Goal: Task Accomplishment & Management: Manage account settings

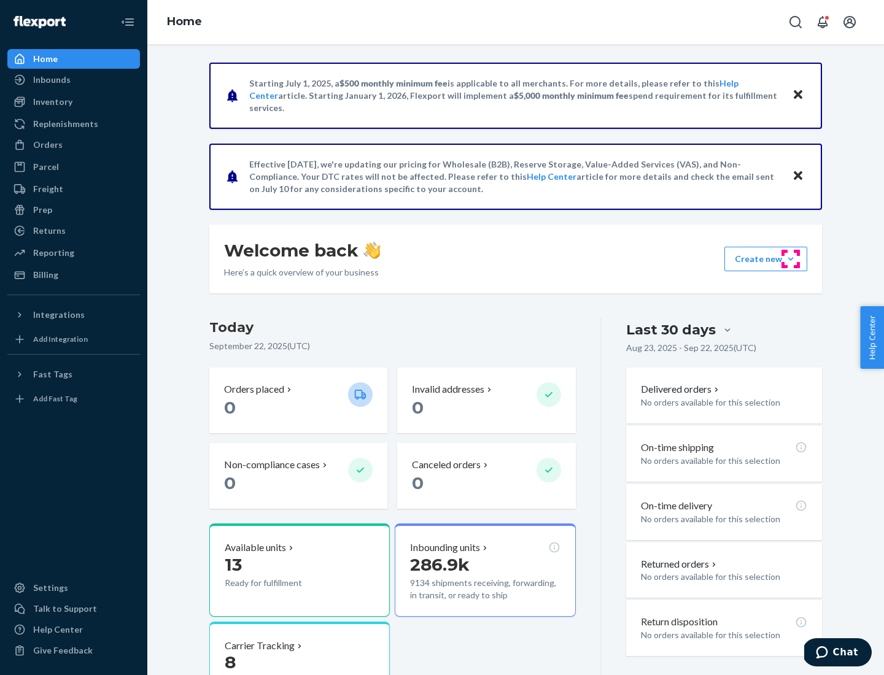
click at [791, 259] on button "Create new Create new inbound Create new order Create new product" at bounding box center [766, 259] width 83 height 25
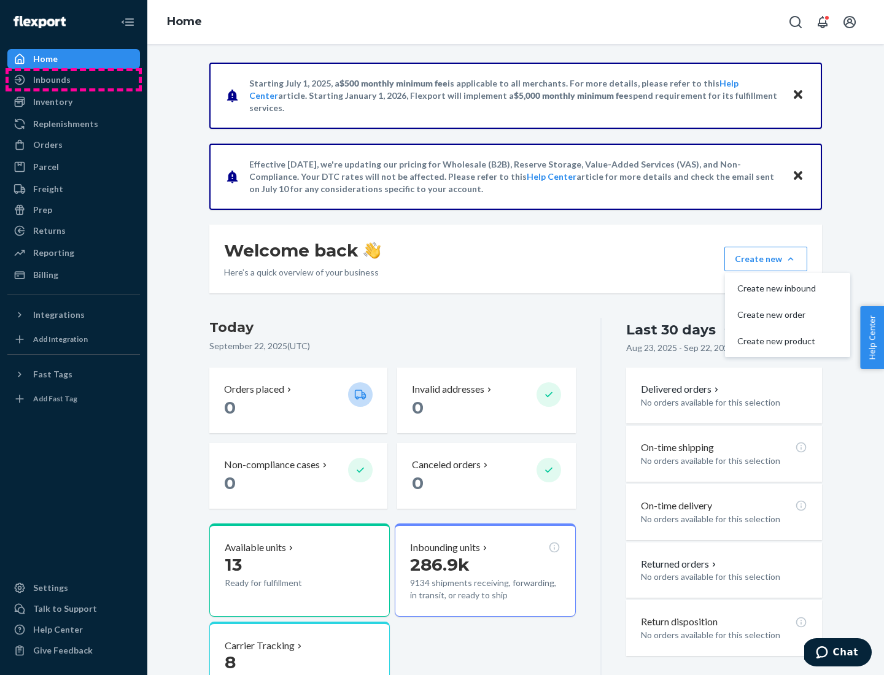
click at [74, 80] on div "Inbounds" at bounding box center [74, 79] width 130 height 17
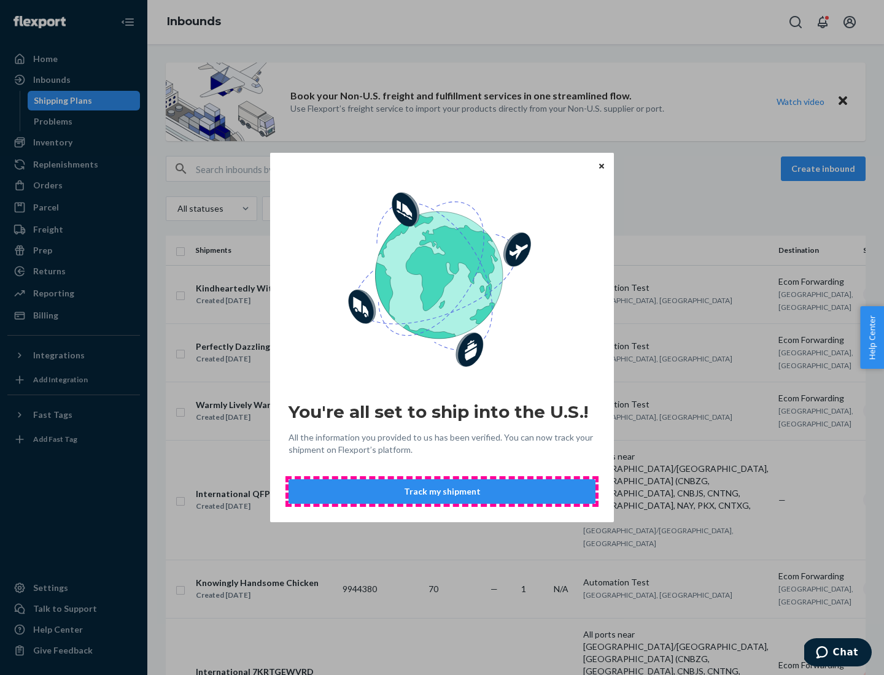
click at [442, 492] on button "Track my shipment" at bounding box center [442, 492] width 307 height 25
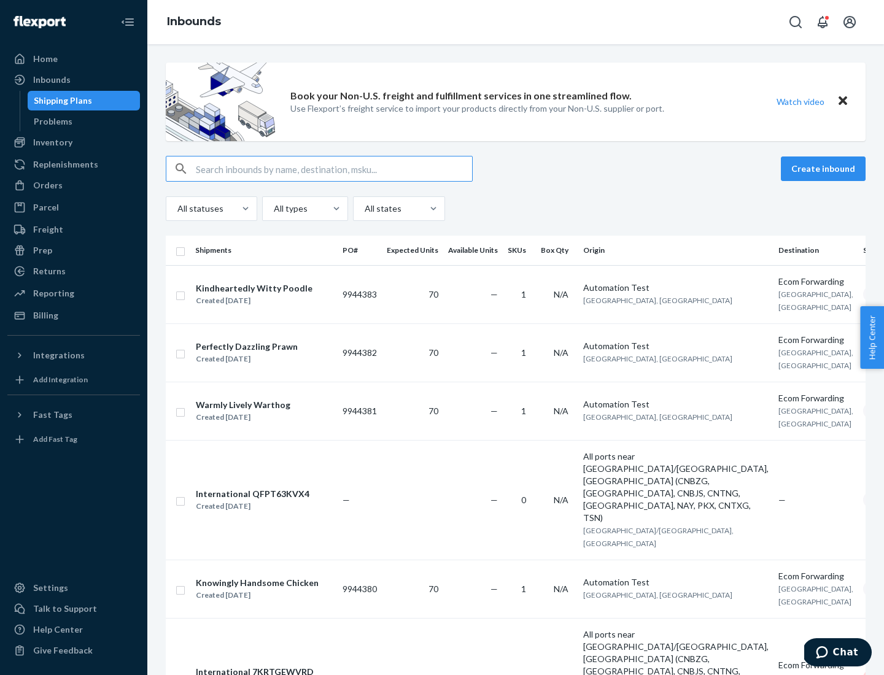
click at [825, 169] on button "Create inbound" at bounding box center [823, 169] width 85 height 25
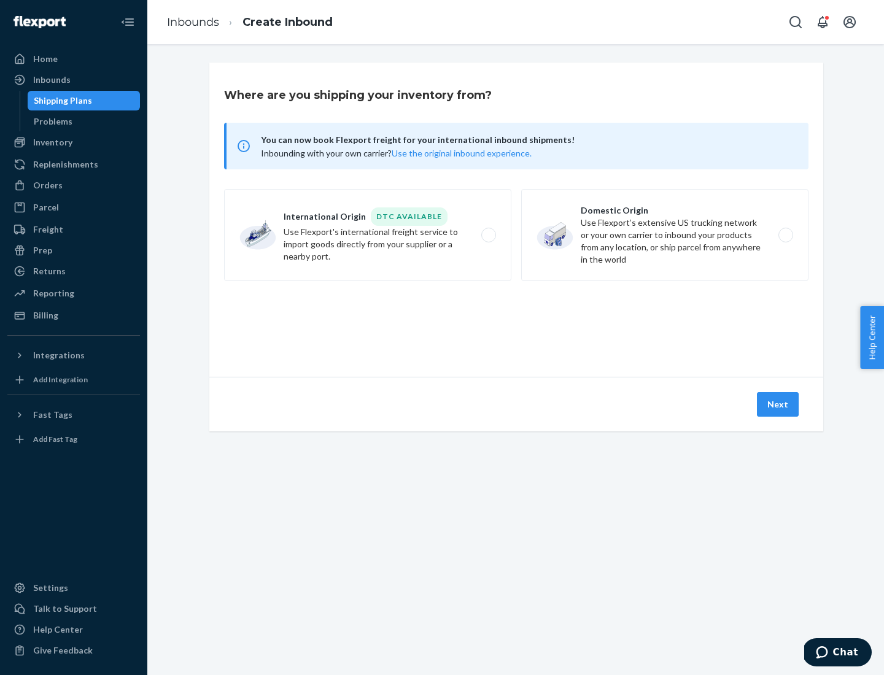
click at [368, 235] on label "International Origin DTC Available Use Flexport's international freight service…" at bounding box center [367, 235] width 287 height 92
click at [488, 235] on input "International Origin DTC Available Use Flexport's international freight service…" at bounding box center [492, 236] width 8 height 8
radio input "true"
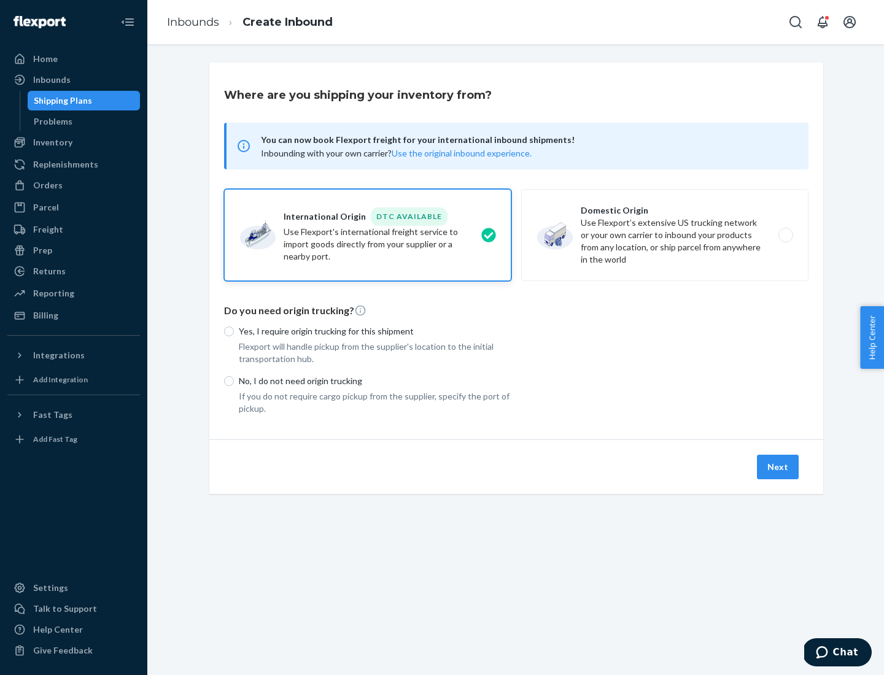
click at [375, 381] on p "No, I do not need origin trucking" at bounding box center [375, 381] width 273 height 12
click at [234, 381] on input "No, I do not need origin trucking" at bounding box center [229, 381] width 10 height 10
radio input "true"
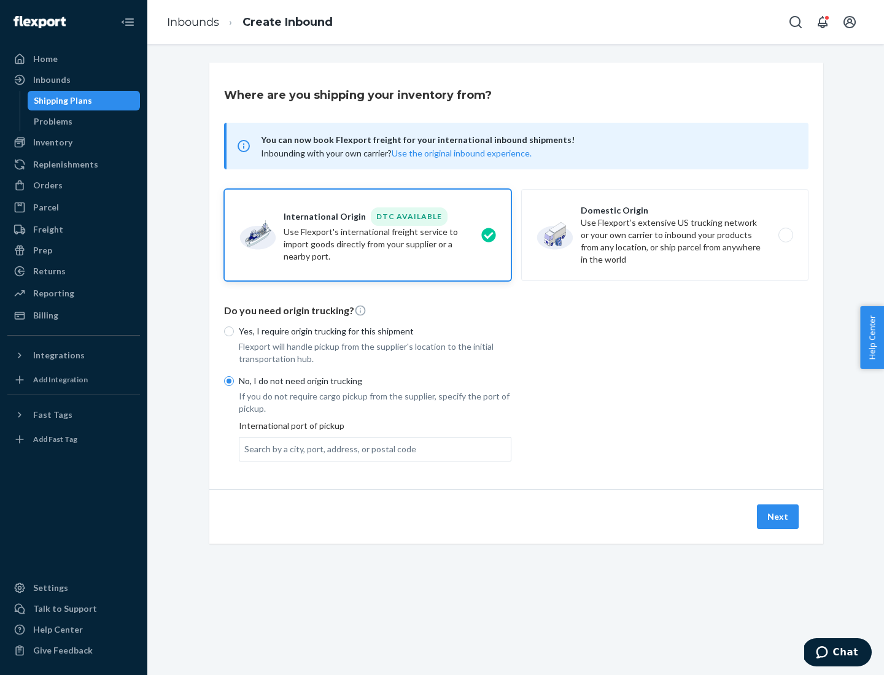
click at [327, 449] on div "Search by a city, port, address, or postal code" at bounding box center [330, 449] width 172 height 12
click at [246, 449] on input "Search by a city, port, address, or postal code" at bounding box center [244, 449] width 1 height 12
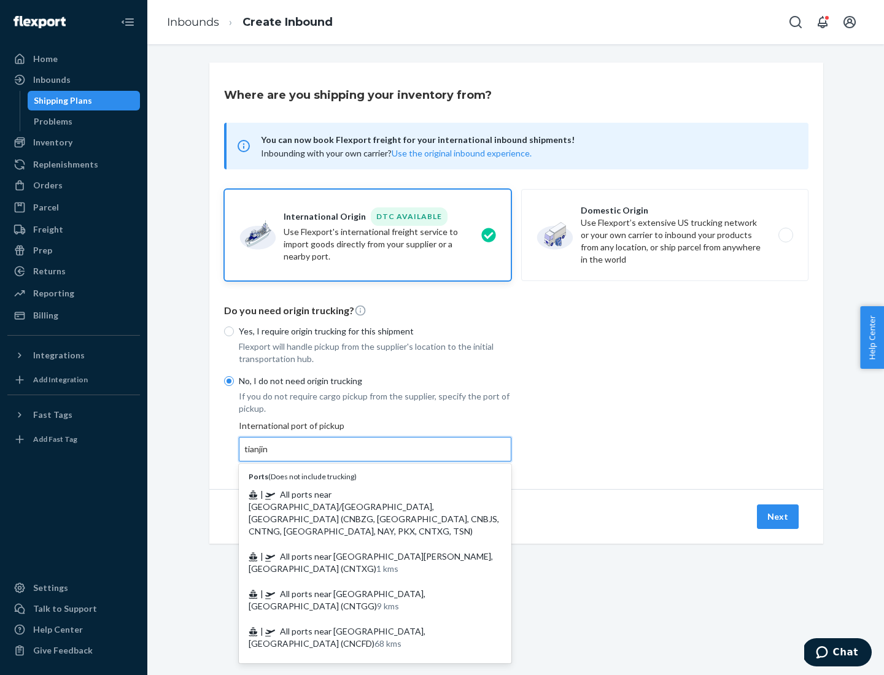
click at [363, 494] on span "| All ports near [GEOGRAPHIC_DATA]/[GEOGRAPHIC_DATA], [GEOGRAPHIC_DATA] (CNBZG,…" at bounding box center [374, 512] width 251 height 47
click at [270, 456] on input "tianjin" at bounding box center [256, 449] width 25 height 12
type input "All ports near [GEOGRAPHIC_DATA]/[GEOGRAPHIC_DATA], [GEOGRAPHIC_DATA] (CNBZG, […"
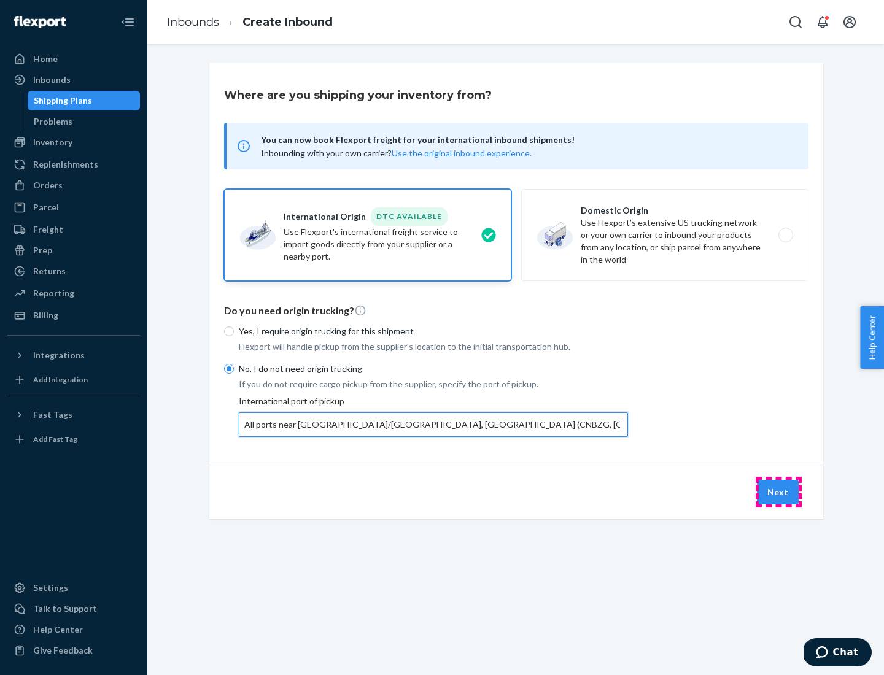
click at [779, 492] on button "Next" at bounding box center [778, 492] width 42 height 25
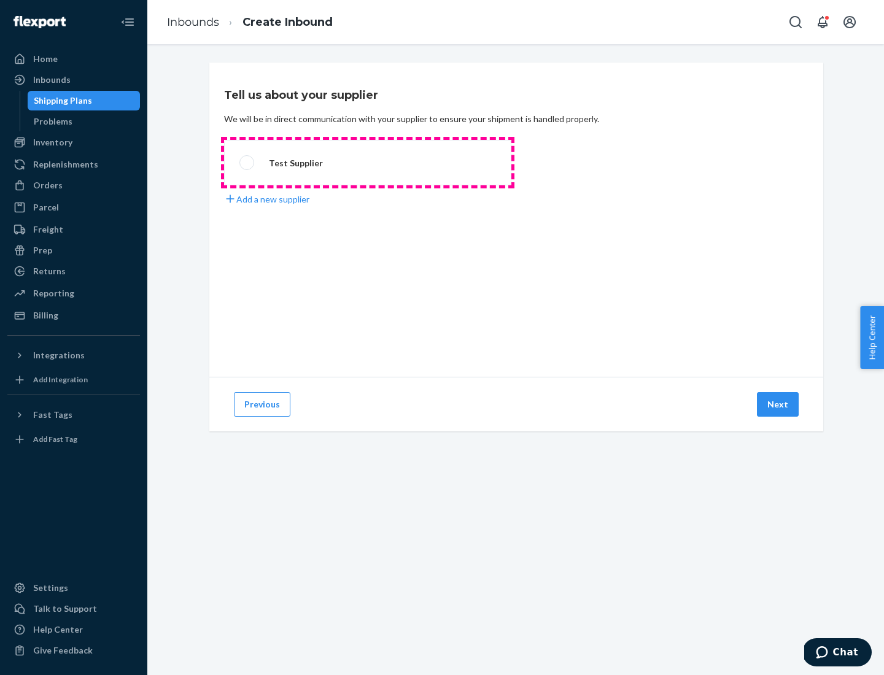
click at [368, 163] on label "Test Supplier" at bounding box center [367, 162] width 287 height 45
click at [247, 163] on input "Test Supplier" at bounding box center [243, 163] width 8 height 8
radio input "true"
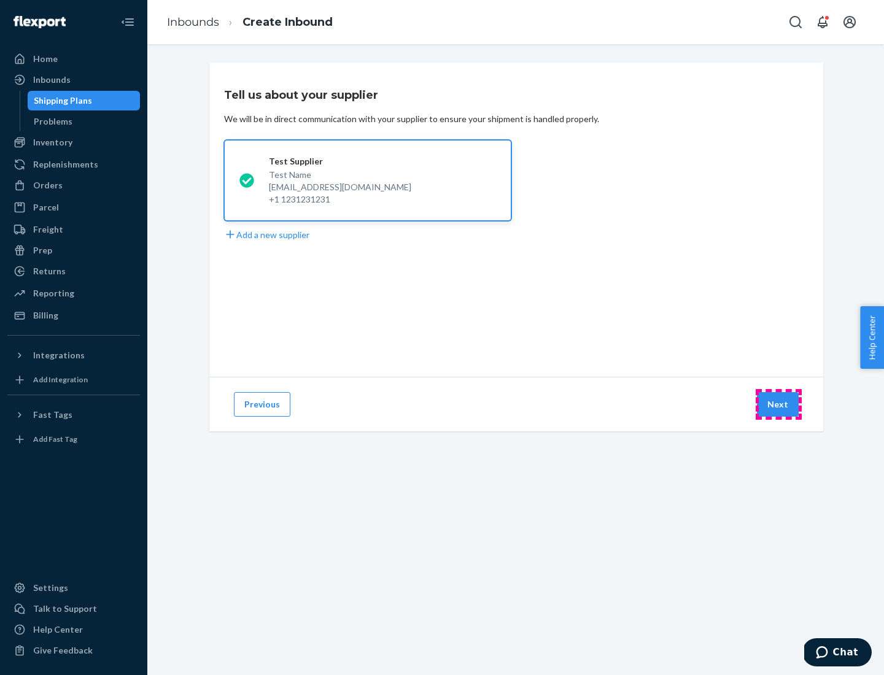
click at [779, 405] on button "Next" at bounding box center [778, 404] width 42 height 25
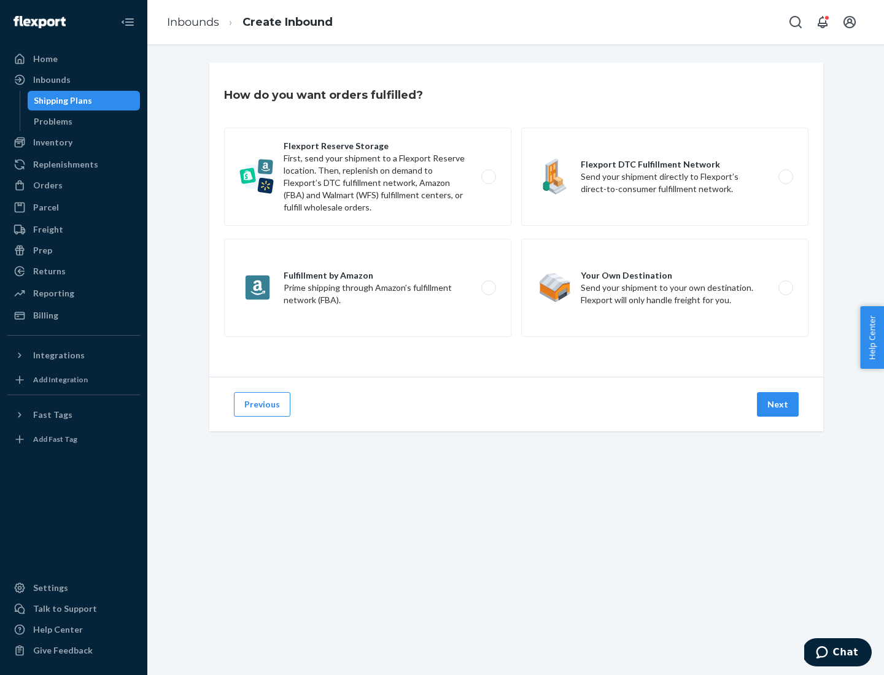
click at [368, 177] on label "Flexport Reserve Storage First, send your shipment to a Flexport Reserve locati…" at bounding box center [367, 177] width 287 height 98
click at [488, 177] on input "Flexport Reserve Storage First, send your shipment to a Flexport Reserve locati…" at bounding box center [492, 177] width 8 height 8
radio input "true"
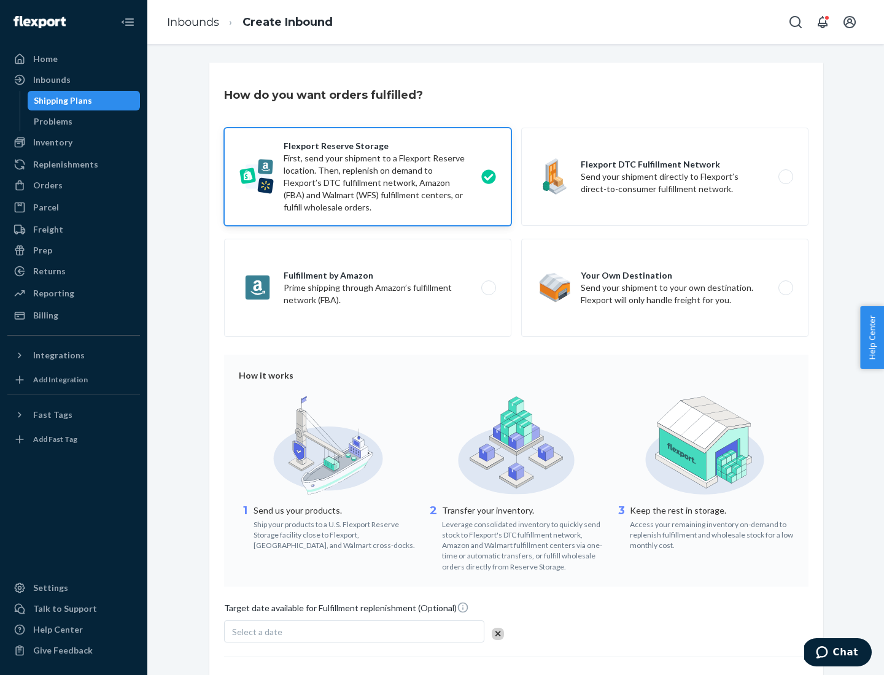
scroll to position [101, 0]
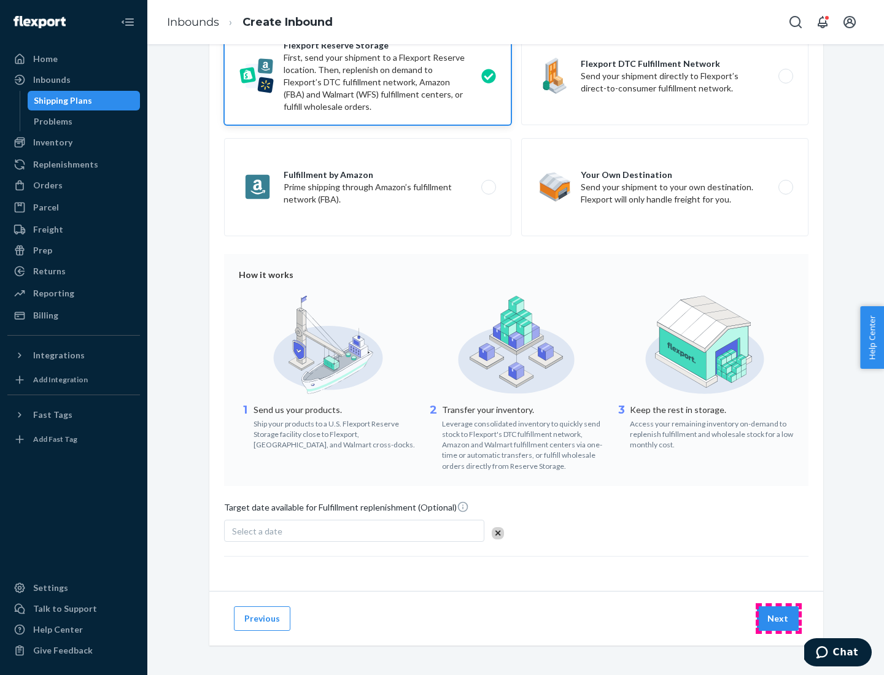
click at [779, 618] on button "Next" at bounding box center [778, 619] width 42 height 25
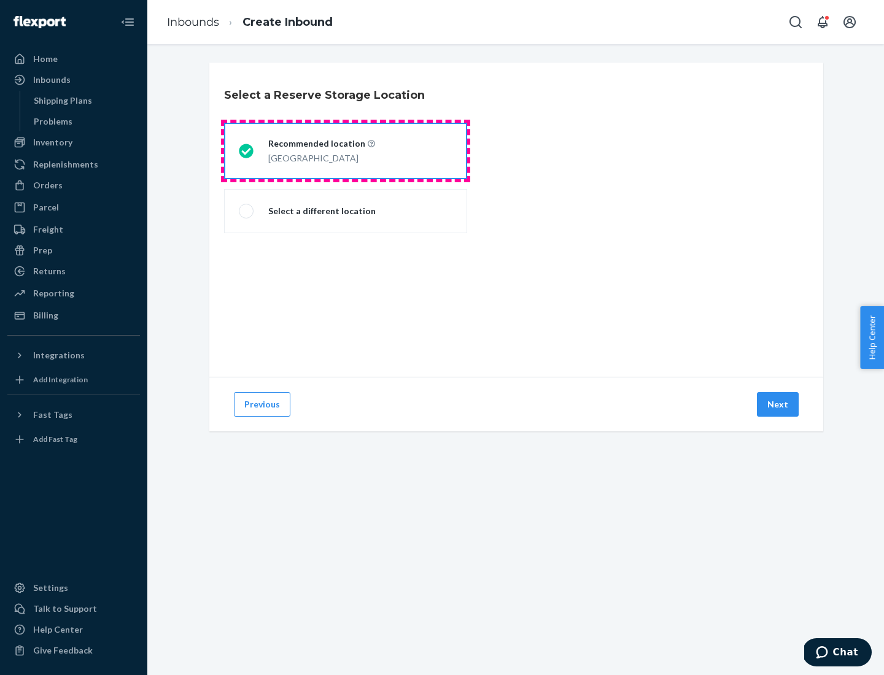
click at [346, 151] on div "[GEOGRAPHIC_DATA]" at bounding box center [321, 157] width 107 height 15
click at [247, 151] on input "Recommended location [GEOGRAPHIC_DATA]" at bounding box center [243, 151] width 8 height 8
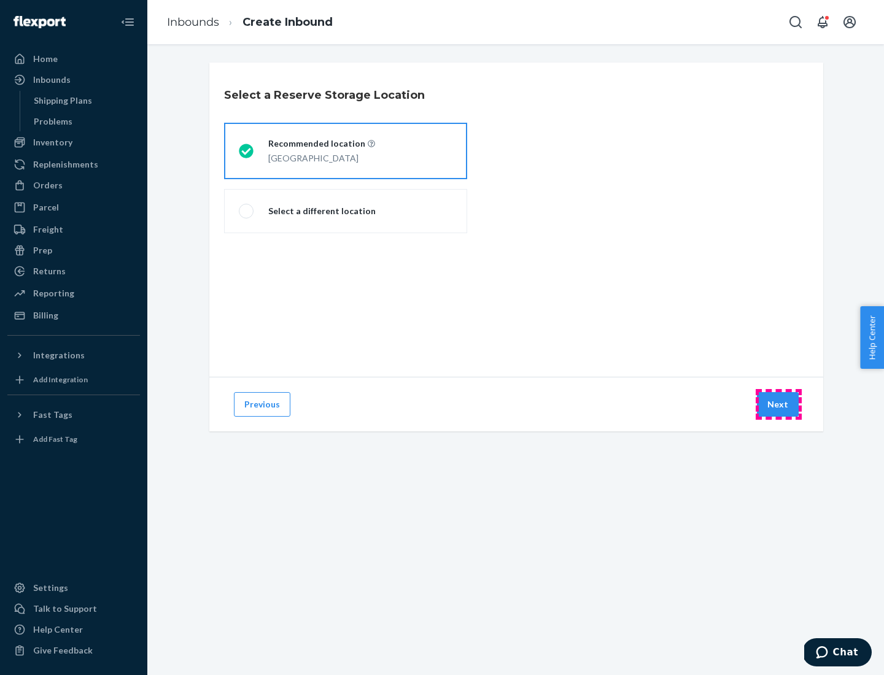
click at [779, 405] on button "Next" at bounding box center [778, 404] width 42 height 25
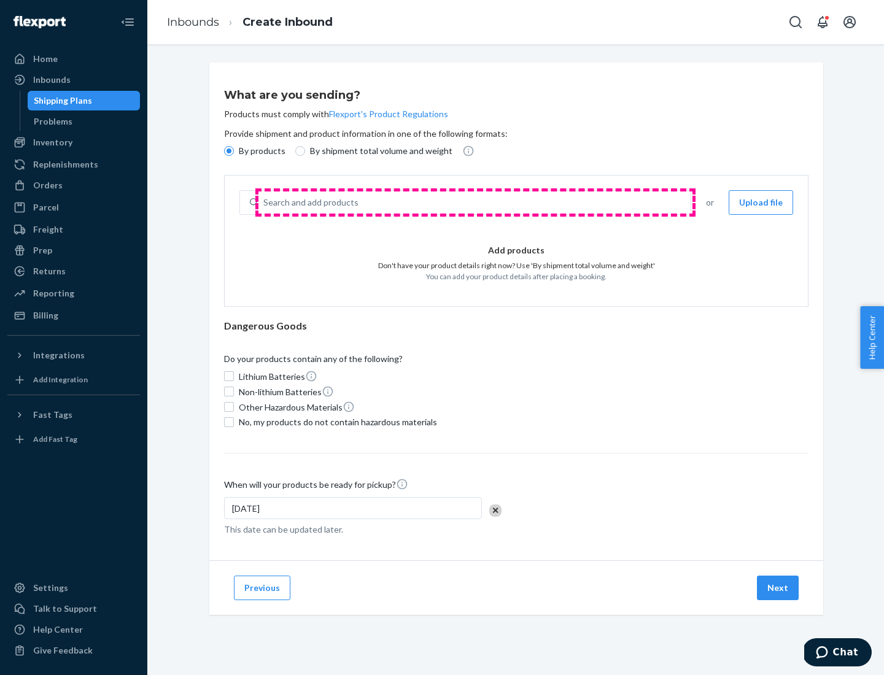
click at [475, 203] on div "Search and add products" at bounding box center [475, 203] width 432 height 22
click at [265, 203] on input "Search and add products" at bounding box center [263, 203] width 1 height 12
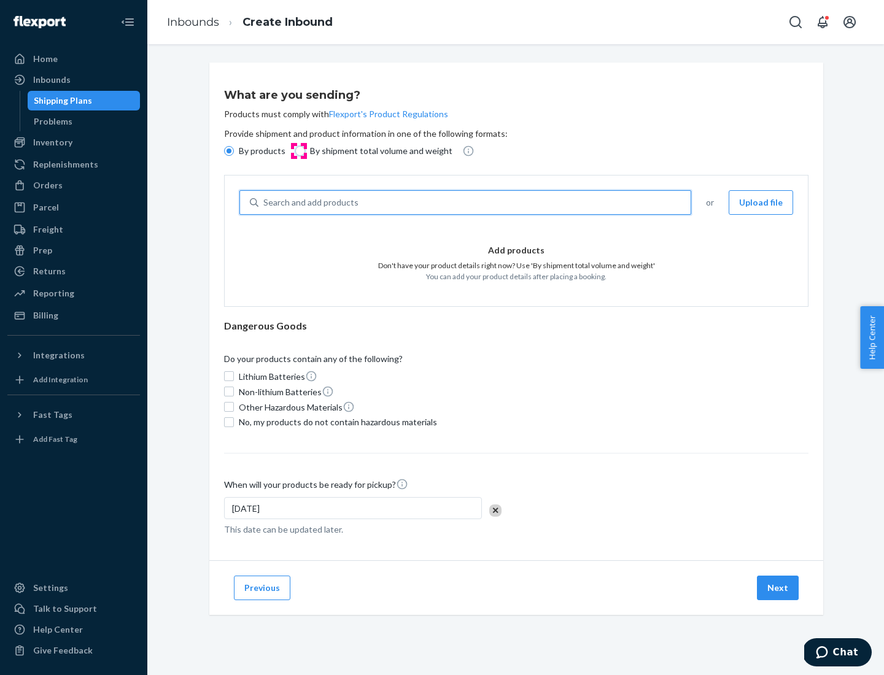
click at [298, 151] on input "By shipment total volume and weight" at bounding box center [300, 151] width 10 height 10
radio input "true"
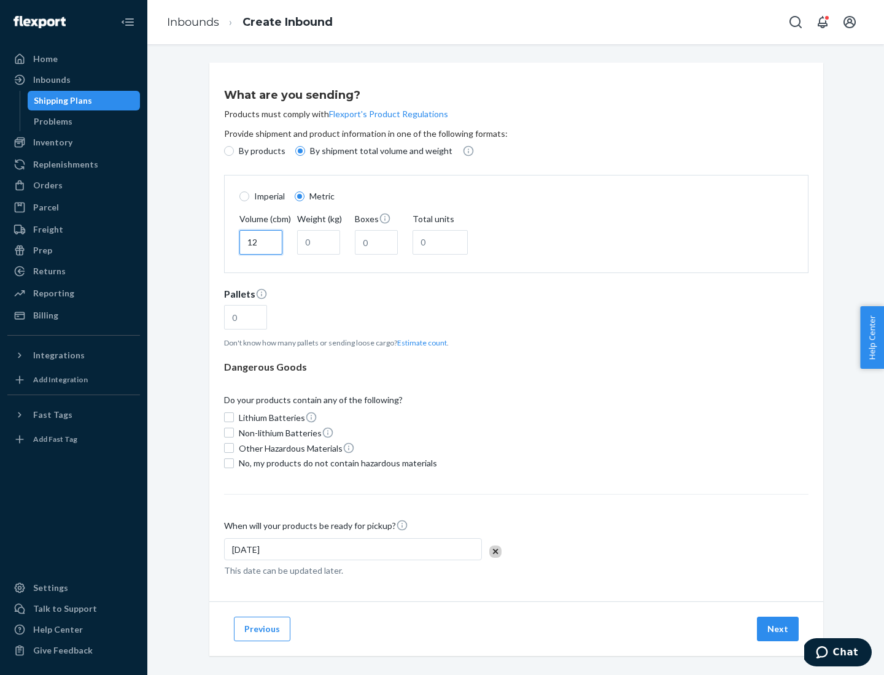
type input "12"
type input "22"
type input "222"
type input "121"
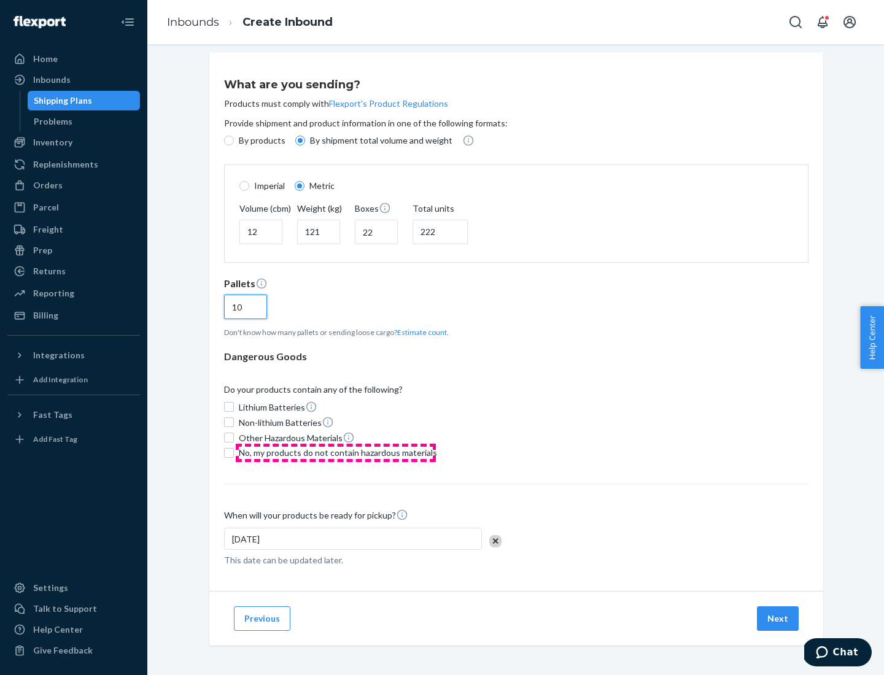
type input "10"
click at [336, 453] on span "No, my products do not contain hazardous materials" at bounding box center [338, 453] width 198 height 12
click at [234, 453] on input "No, my products do not contain hazardous materials" at bounding box center [229, 453] width 10 height 10
checkbox input "true"
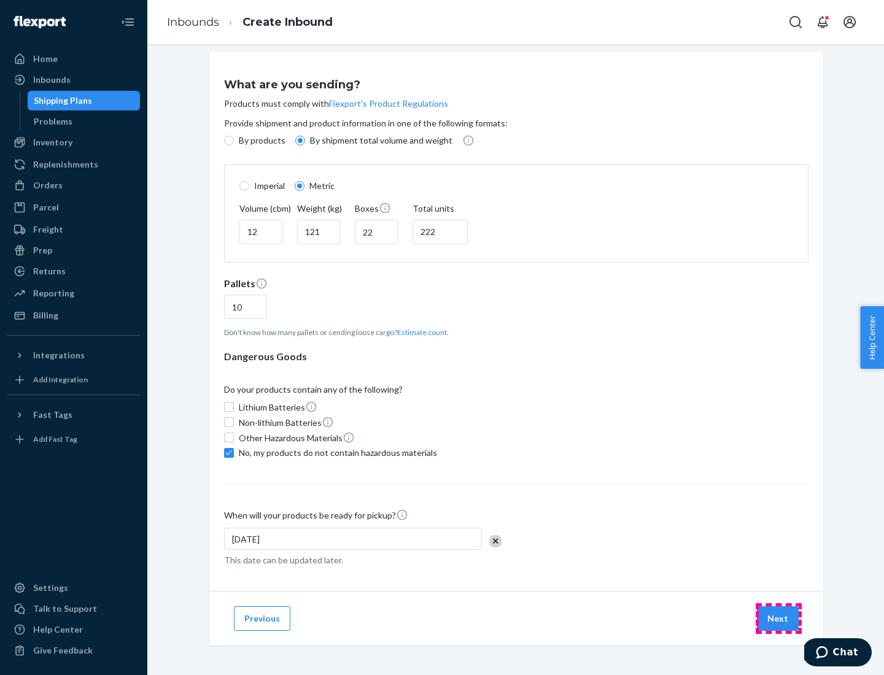
click at [779, 618] on button "Next" at bounding box center [778, 619] width 42 height 25
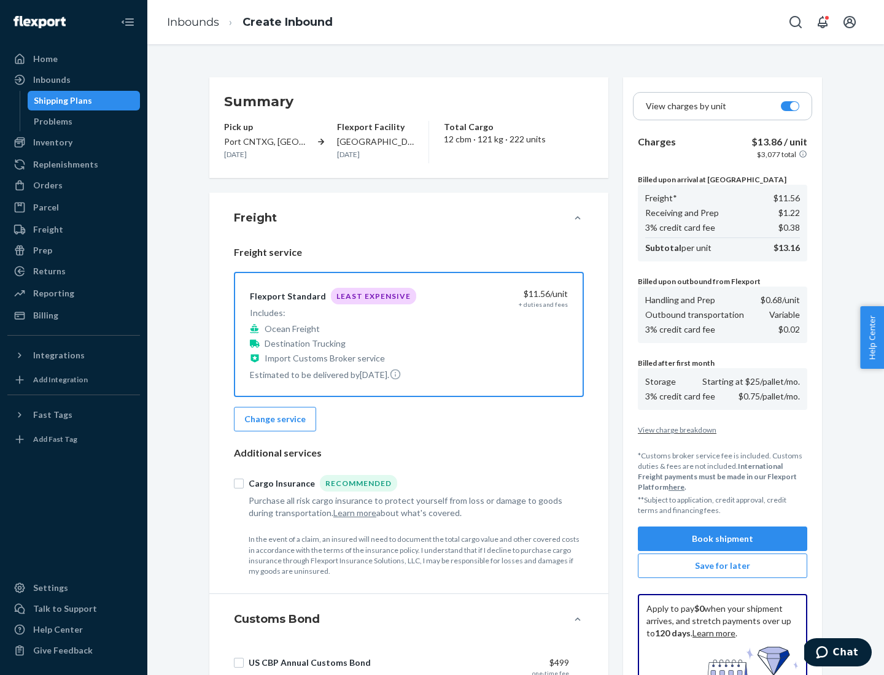
scroll to position [179, 0]
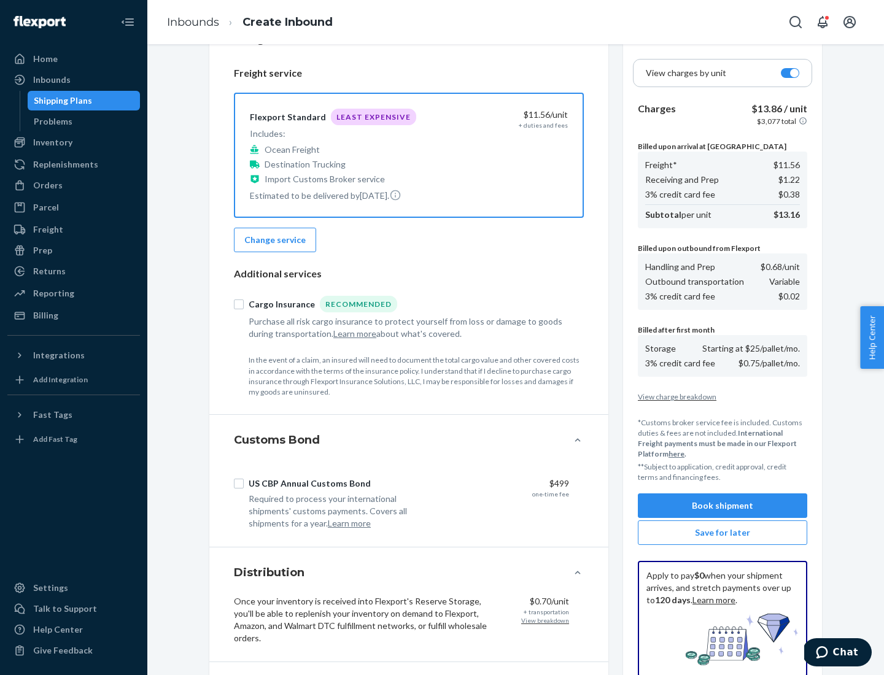
click at [723, 506] on button "Book shipment" at bounding box center [722, 506] width 169 height 25
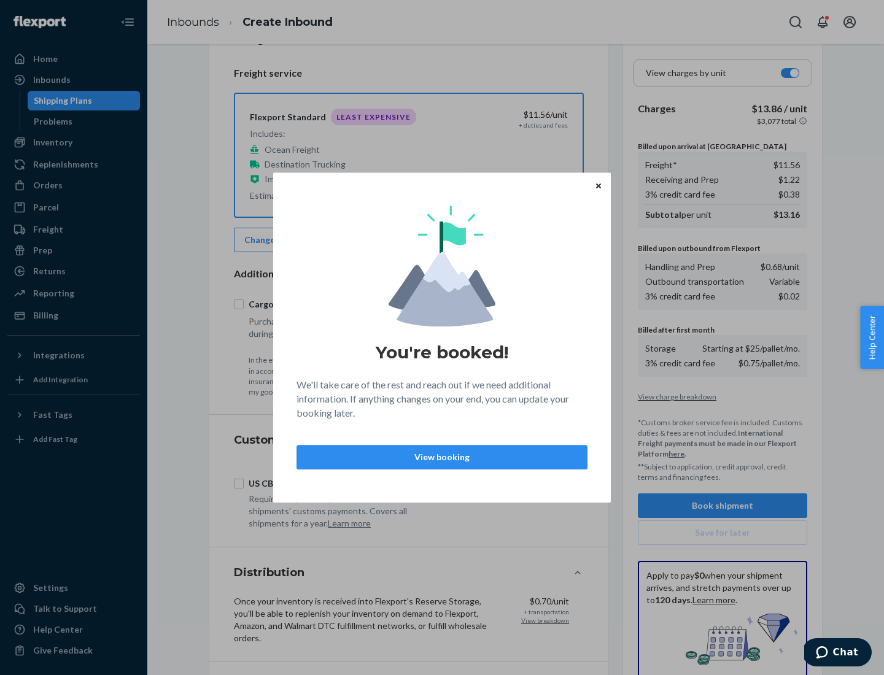
click at [442, 457] on p "View booking" at bounding box center [442, 457] width 270 height 12
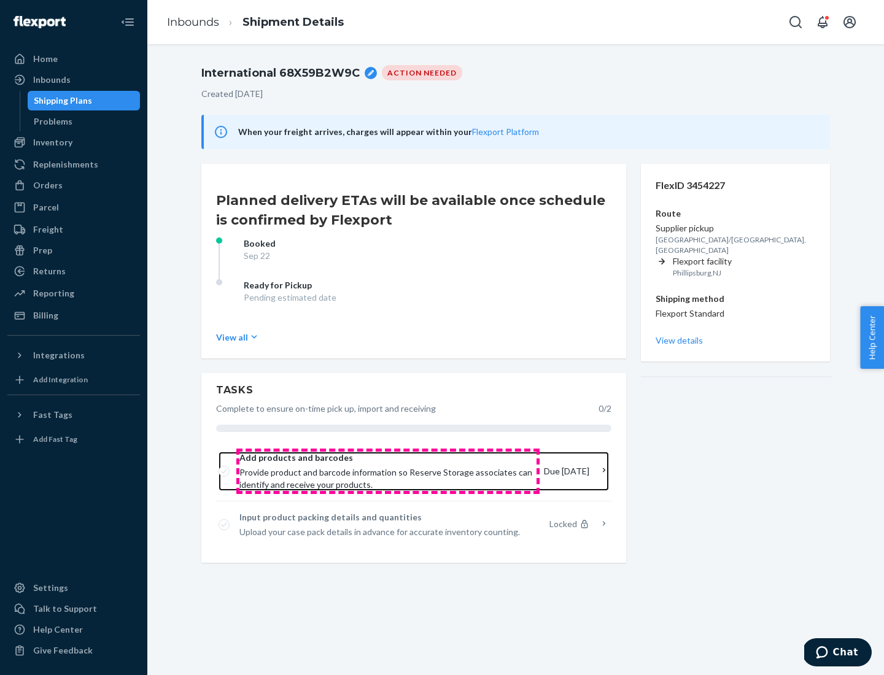
click at [388, 472] on span "Provide product and barcode information so Reserve Storage associates can ident…" at bounding box center [386, 479] width 295 height 25
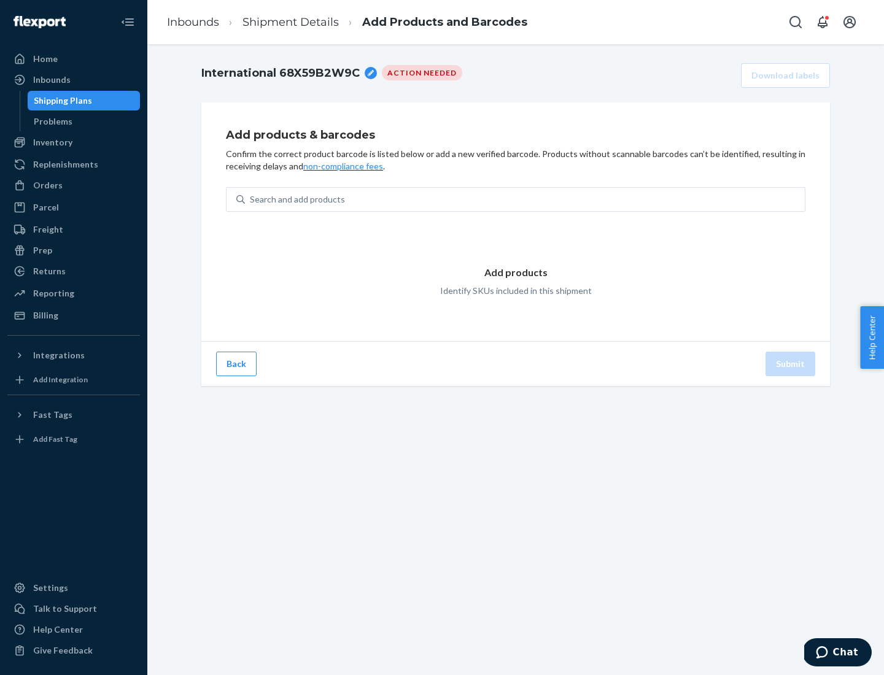
click at [525, 200] on div "Search and add products" at bounding box center [525, 200] width 560 height 22
click at [251, 200] on input "Search and add products" at bounding box center [250, 199] width 1 height 12
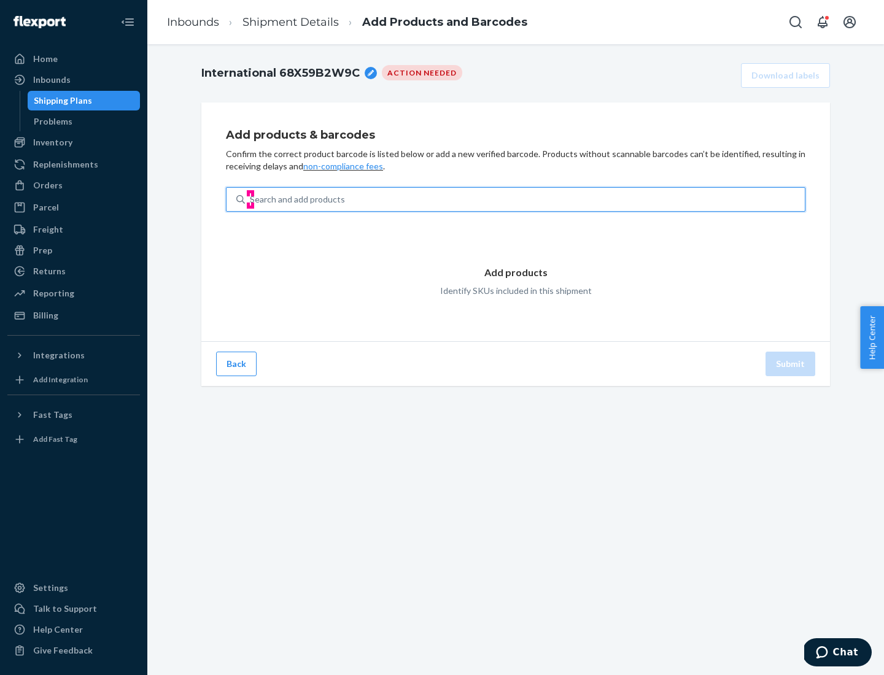
type input "test"
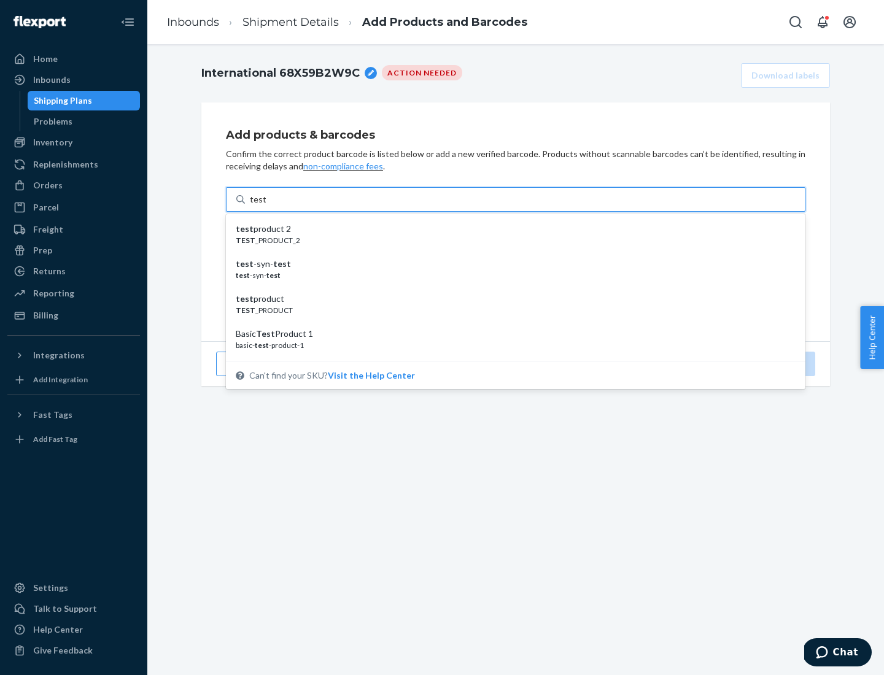
scroll to position [46, 0]
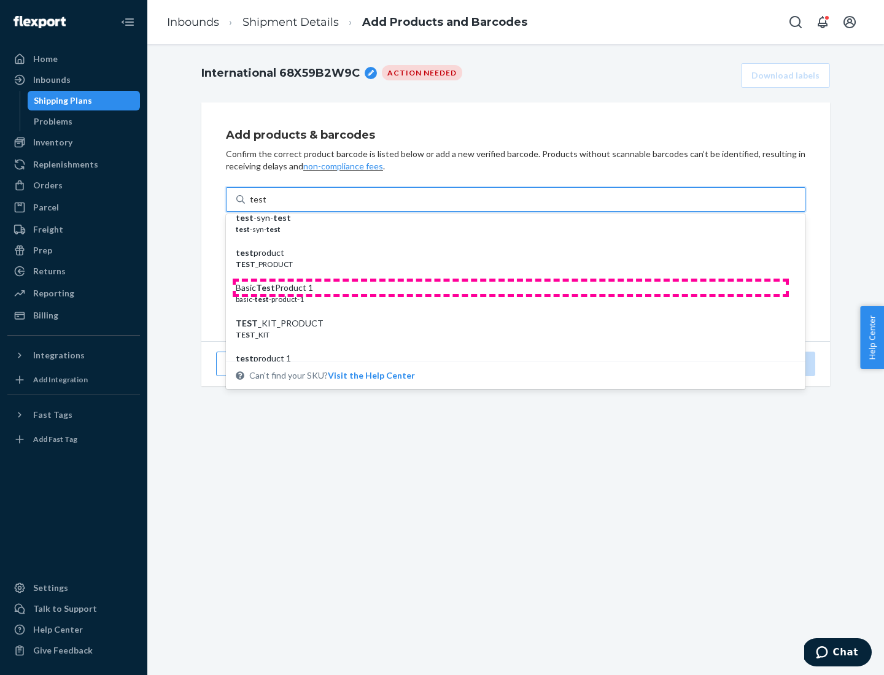
click at [511, 288] on div "Basic Test Product 1" at bounding box center [511, 288] width 550 height 12
click at [266, 206] on input "test" at bounding box center [258, 199] width 16 height 12
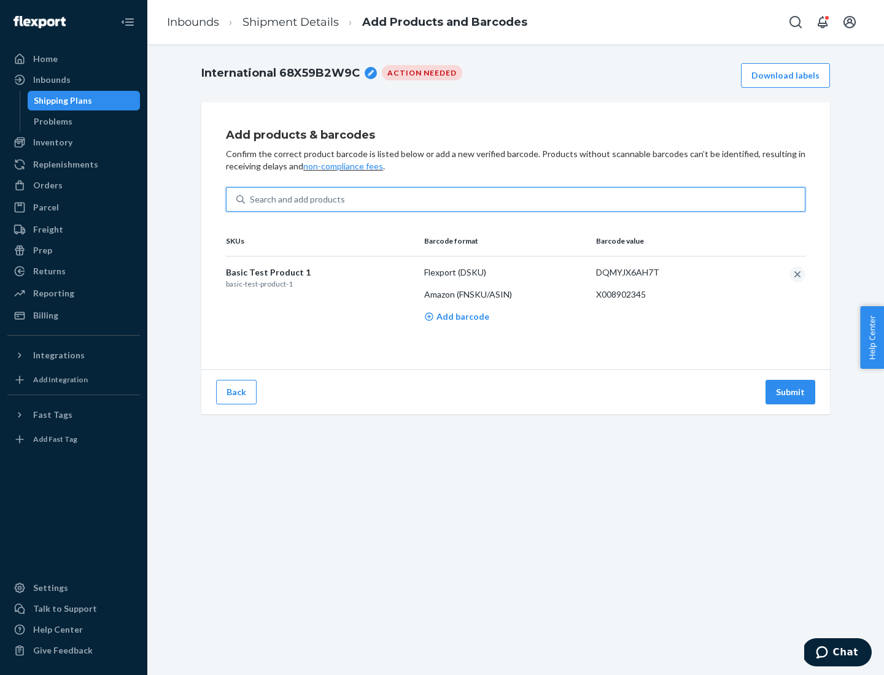
click at [791, 392] on button "Submit" at bounding box center [791, 392] width 50 height 25
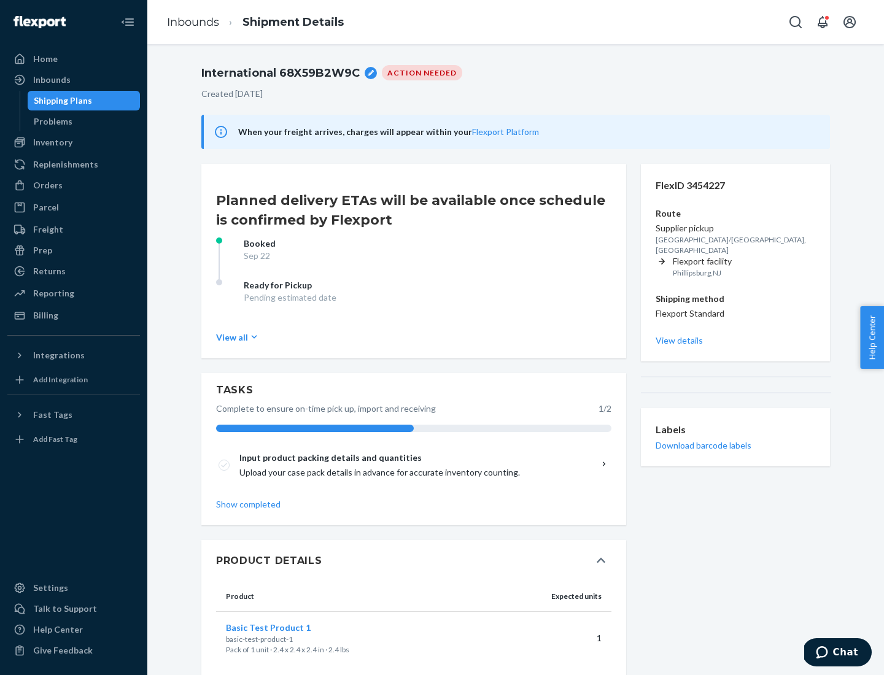
scroll to position [21, 0]
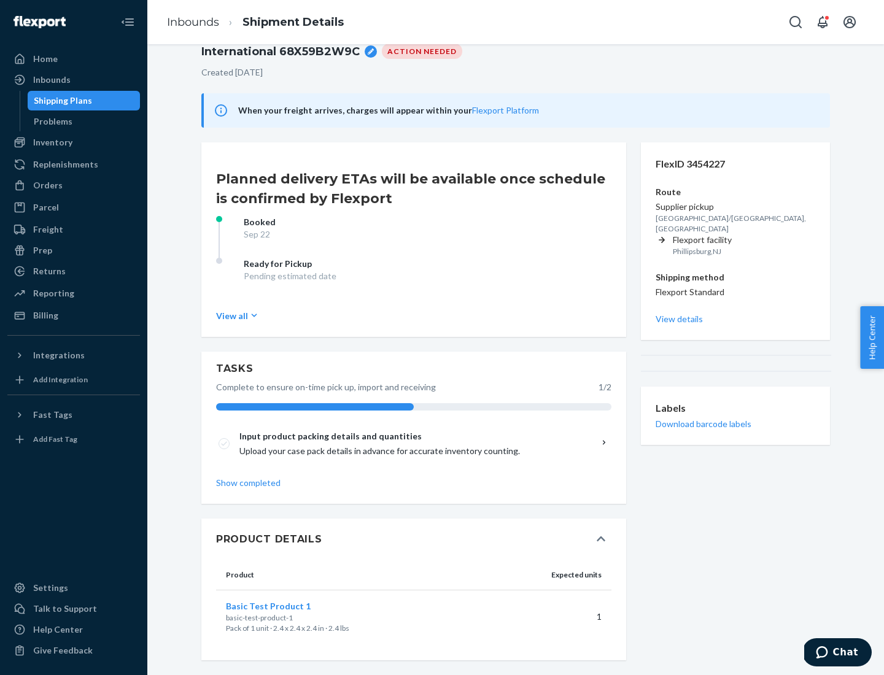
click at [288, 606] on span "Basic Test Product 1" at bounding box center [268, 606] width 85 height 10
